Goal: Download file/media

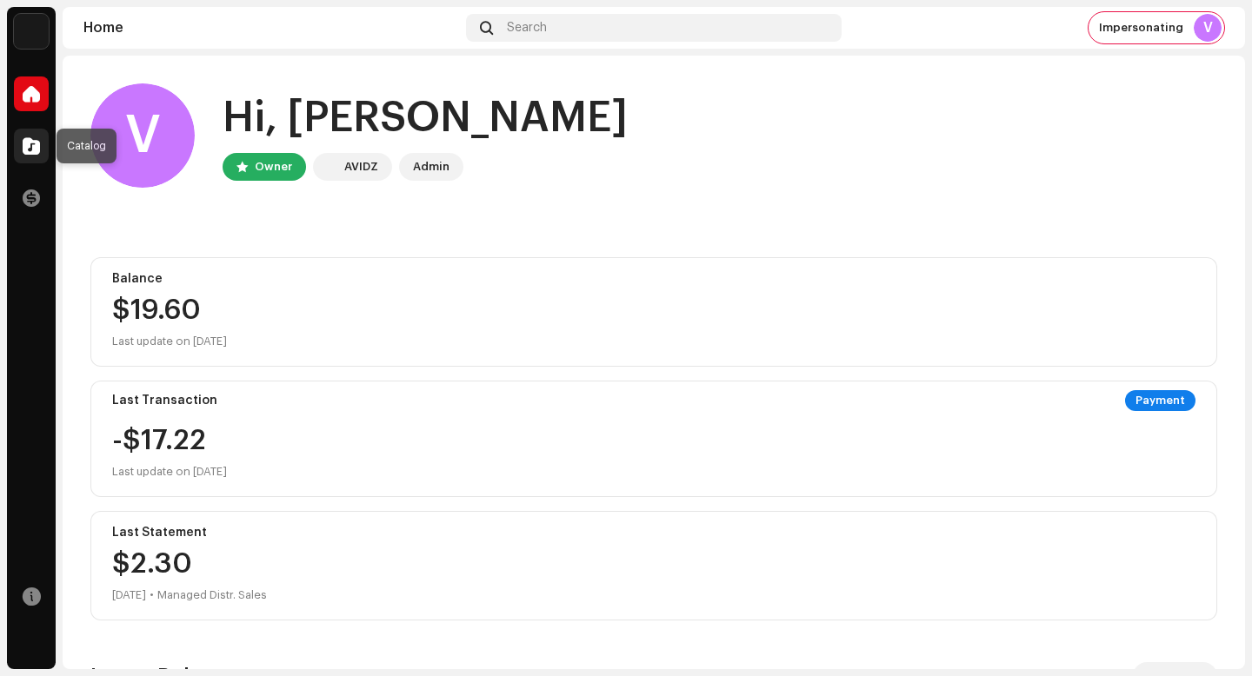
click at [31, 153] on span at bounding box center [31, 146] width 17 height 14
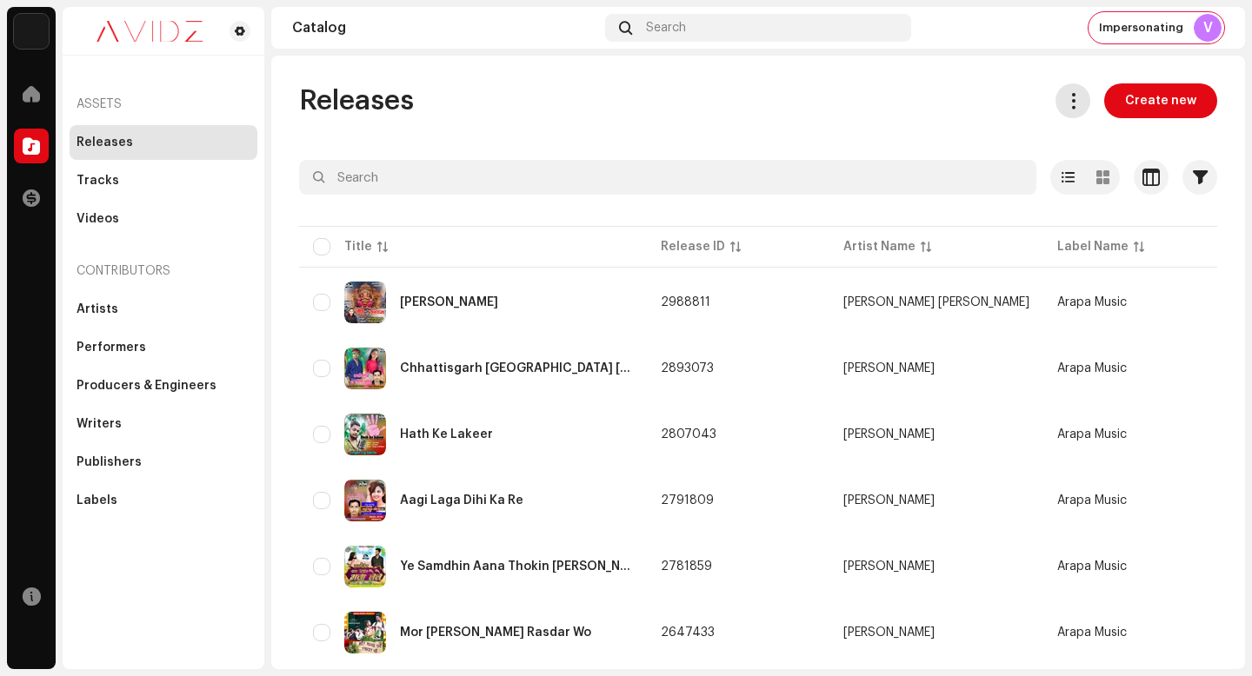
click at [1051, 117] on re-m-release-batch-export at bounding box center [1065, 100] width 49 height 35
click at [1055, 100] on button at bounding box center [1072, 100] width 35 height 35
click at [1066, 103] on span at bounding box center [1073, 100] width 17 height 14
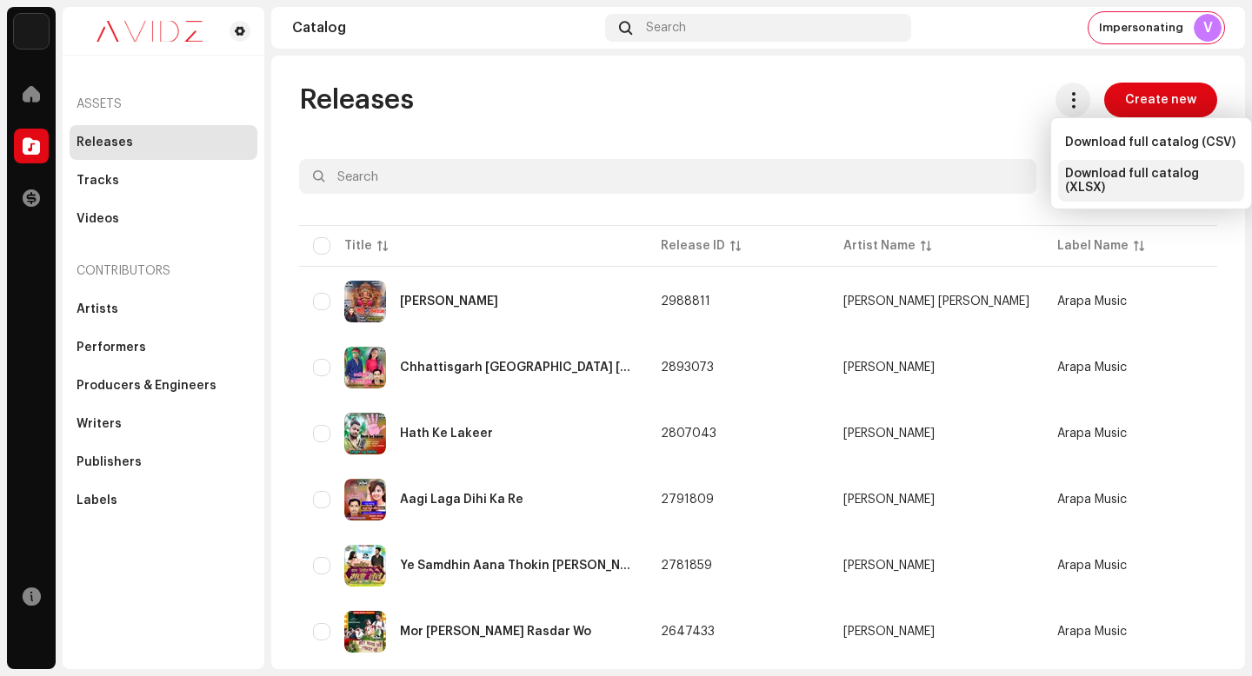
click at [1113, 171] on span "Download full catalog (XLSX)" at bounding box center [1151, 181] width 172 height 28
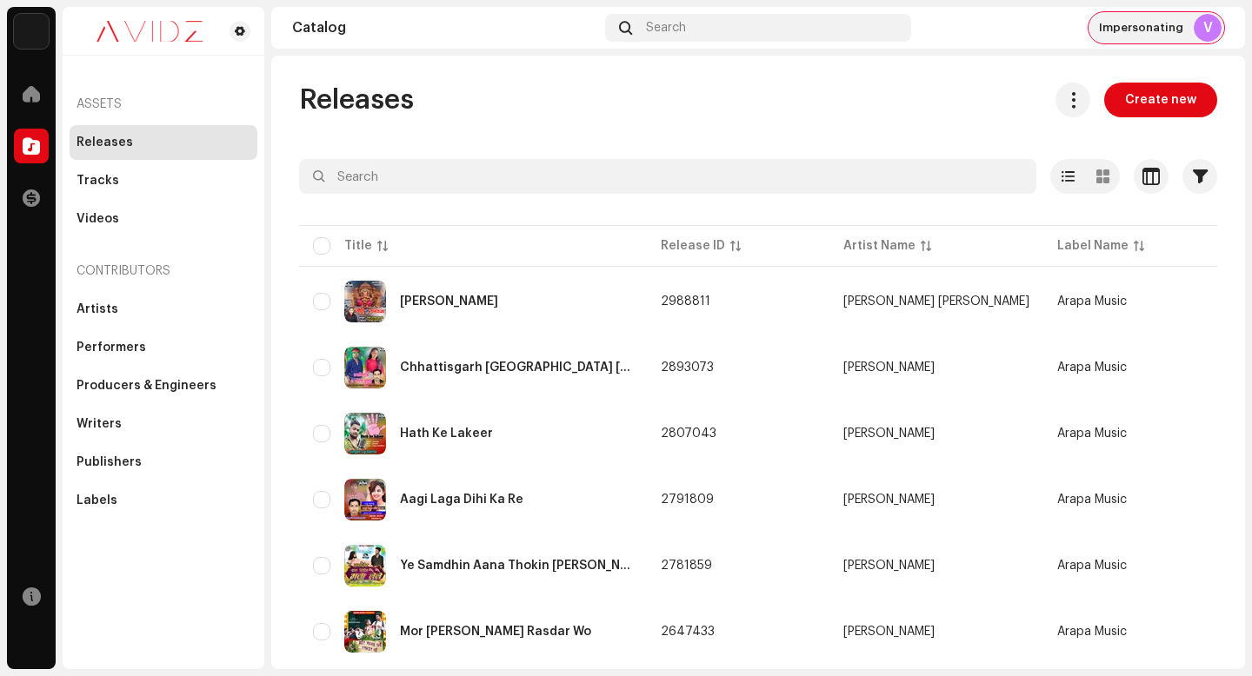
click at [1146, 33] on span "Impersonating" at bounding box center [1141, 28] width 84 height 14
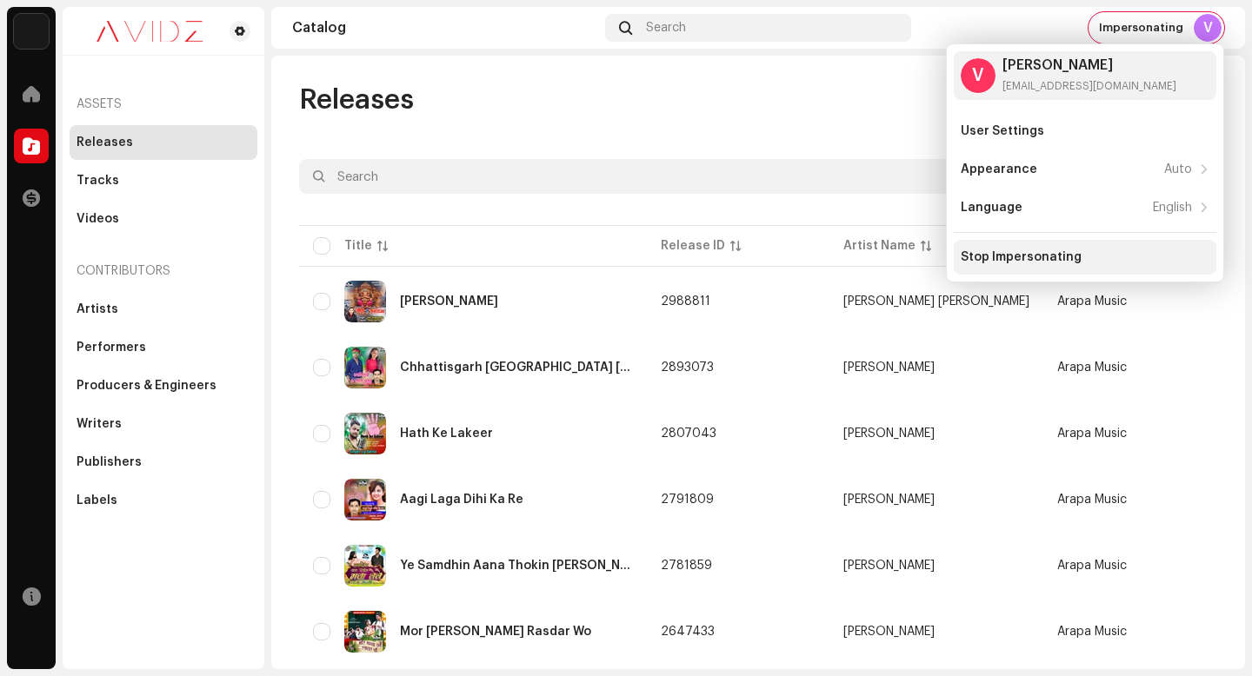
click at [1050, 249] on div "Stop Impersonating" at bounding box center [1084, 257] width 262 height 35
